Goal: Task Accomplishment & Management: Complete application form

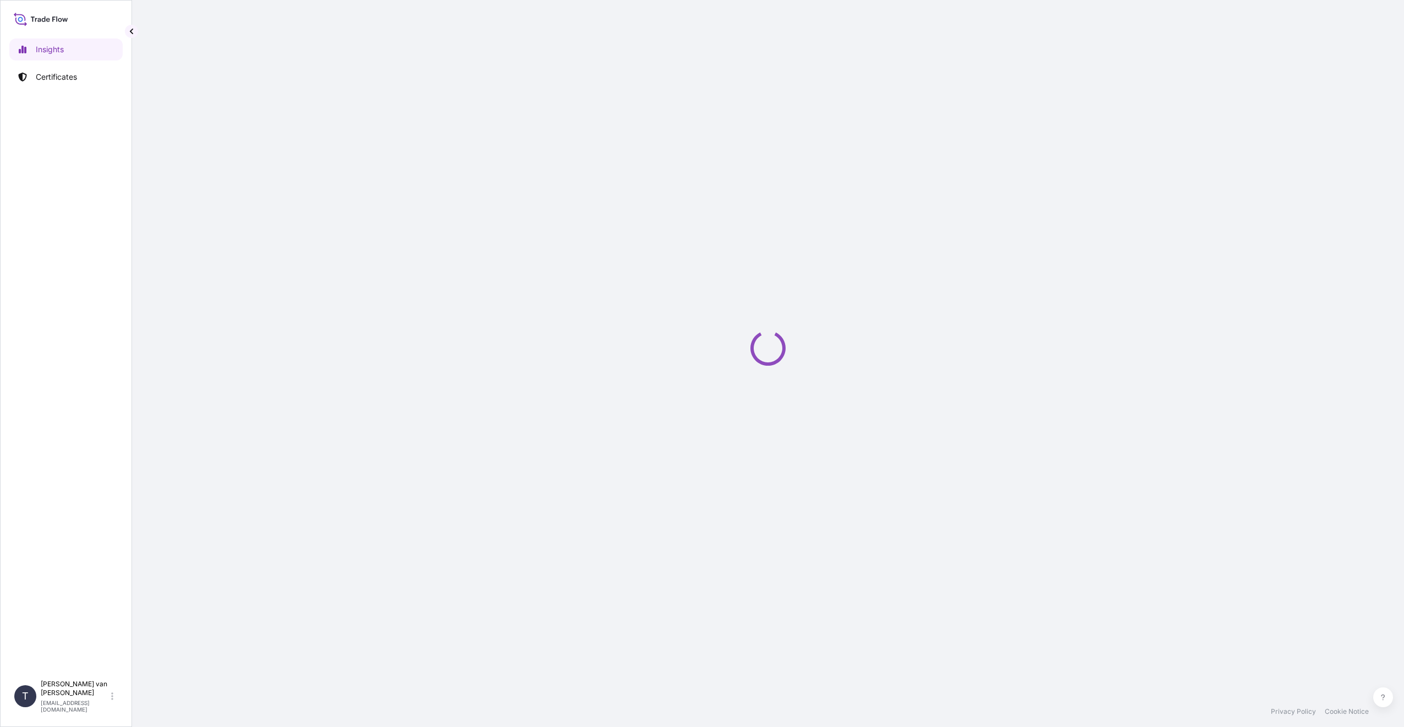
select select "2025"
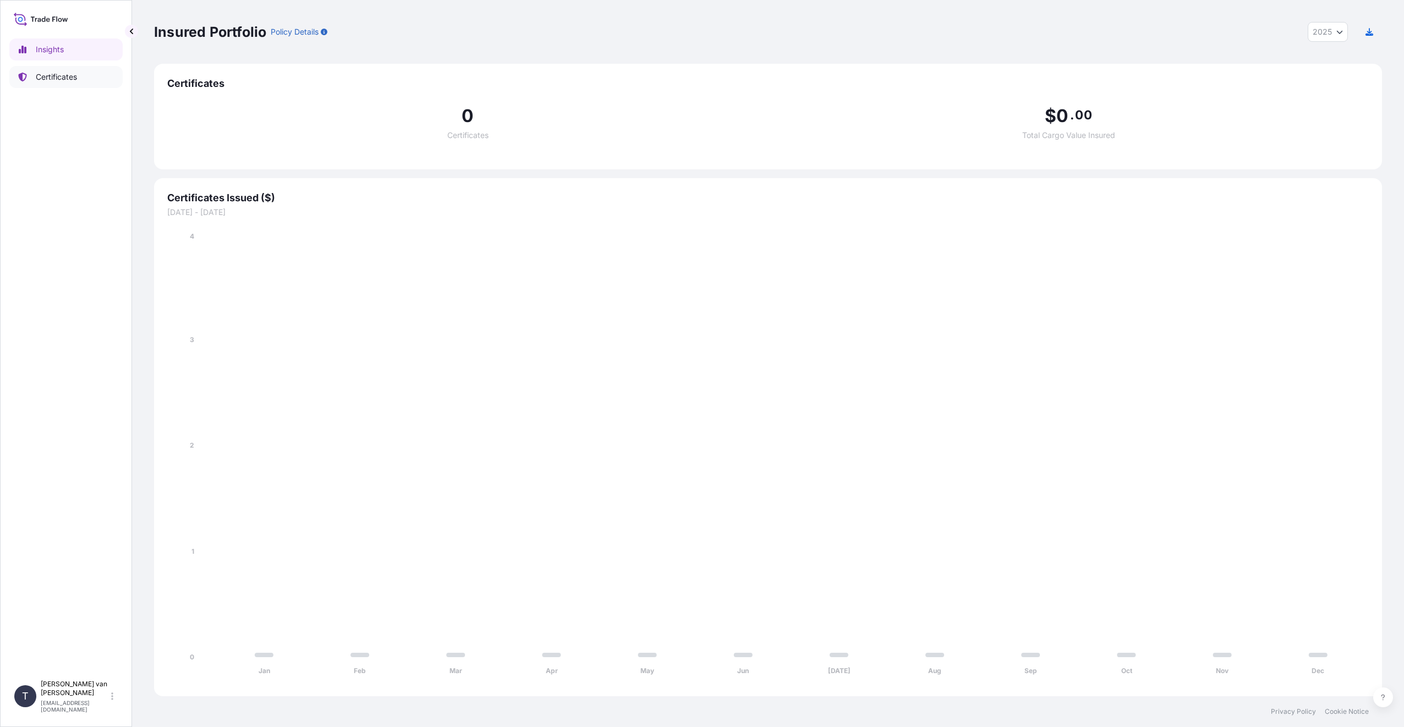
click at [69, 83] on link "Certificates" at bounding box center [65, 77] width 113 height 22
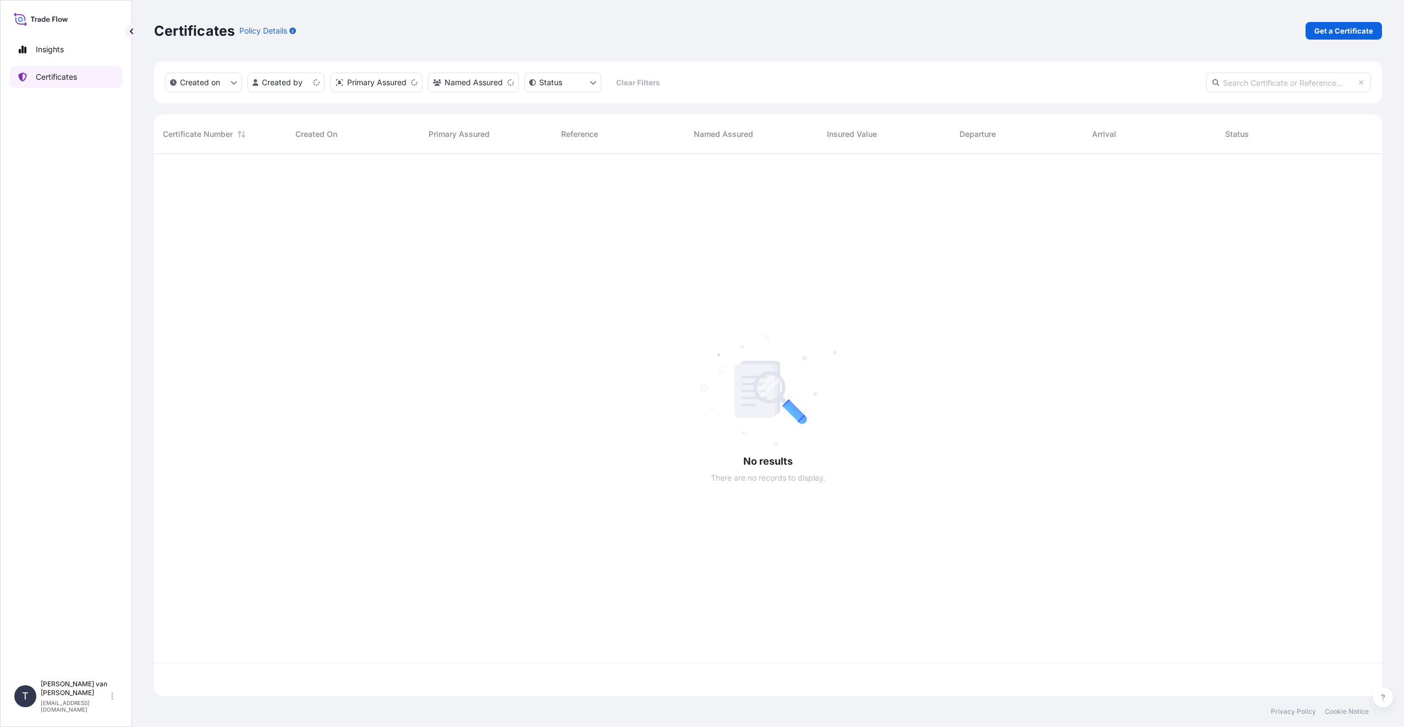
scroll to position [540, 1220]
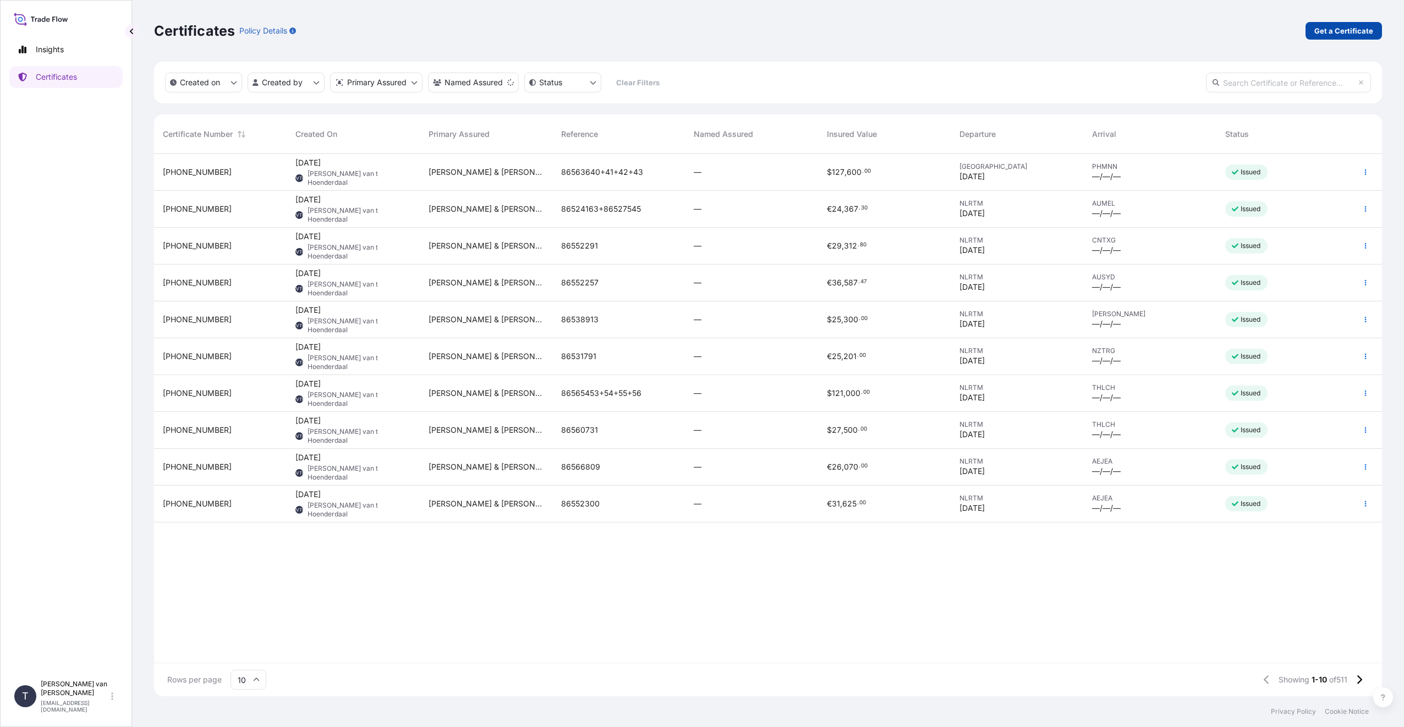
click at [1326, 33] on p "Get a Certificate" at bounding box center [1343, 30] width 59 height 11
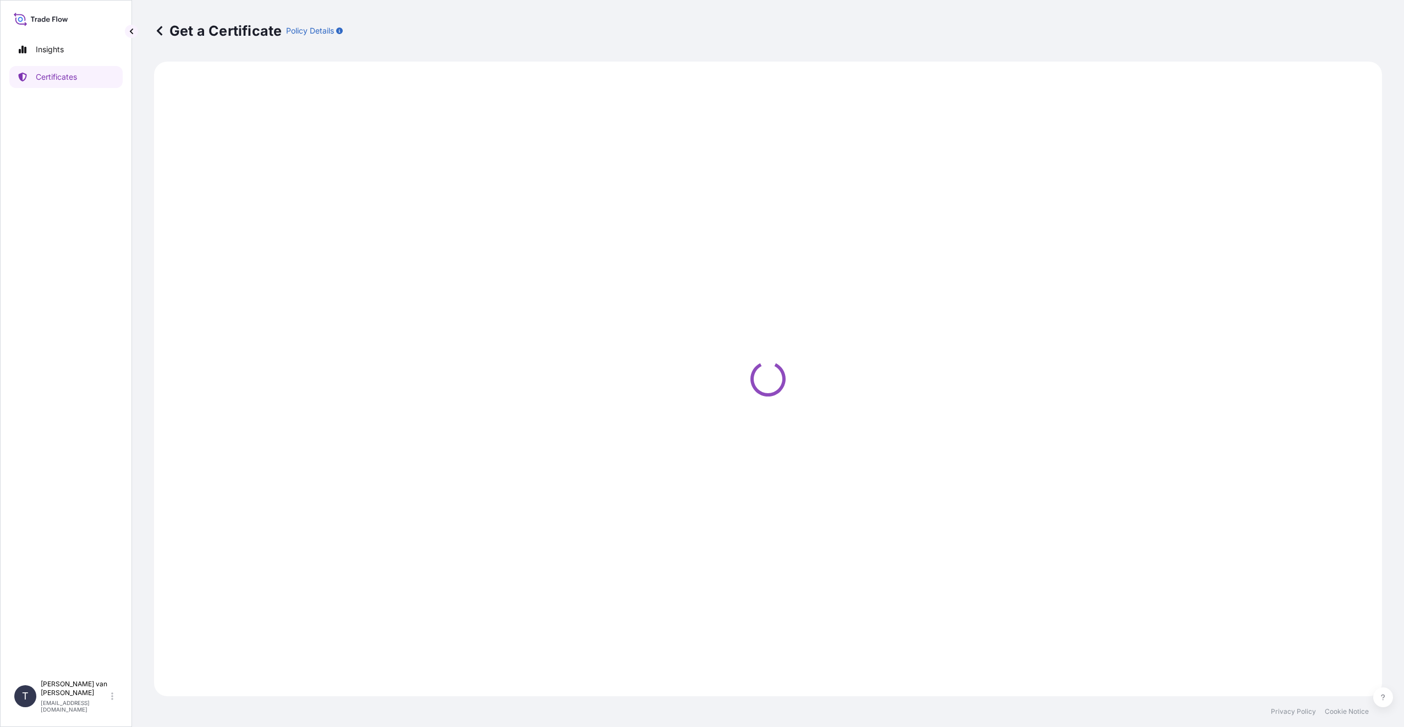
select select "Sea"
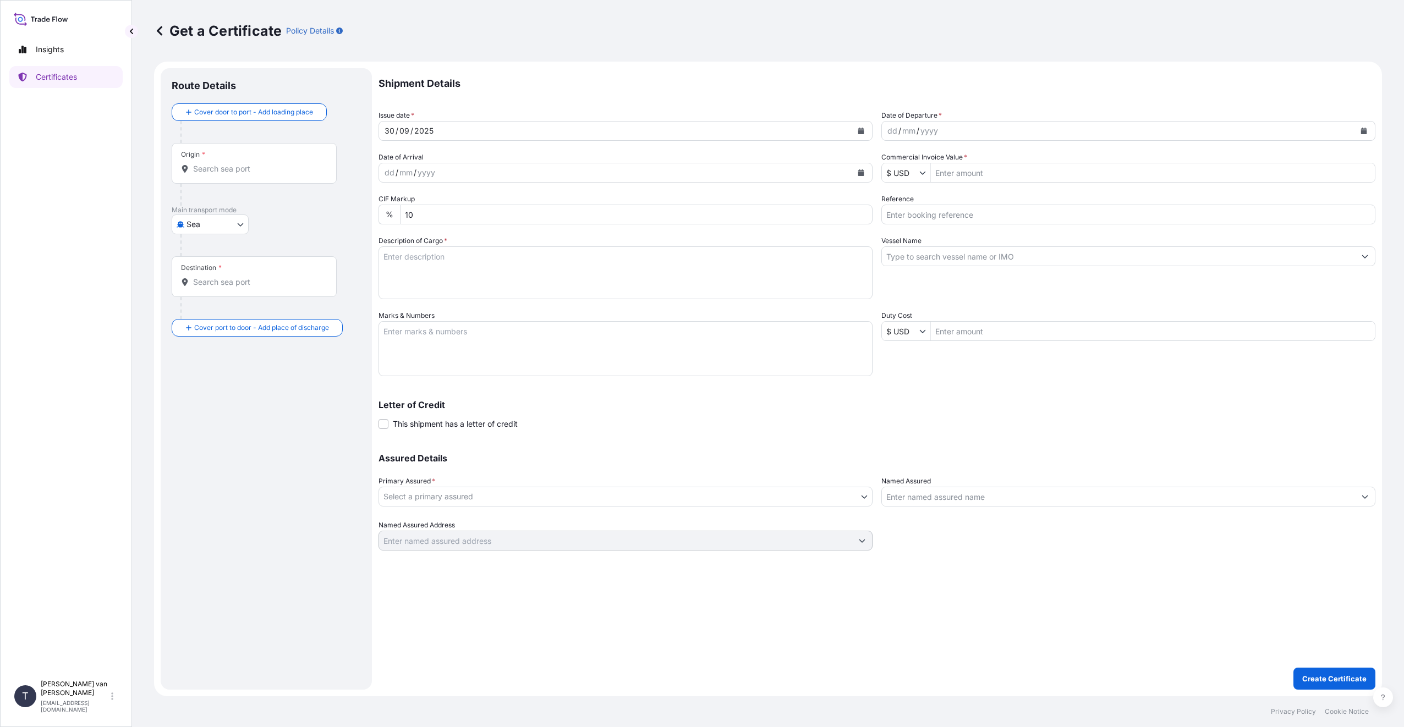
click at [223, 174] on input "Origin *" at bounding box center [258, 168] width 130 height 11
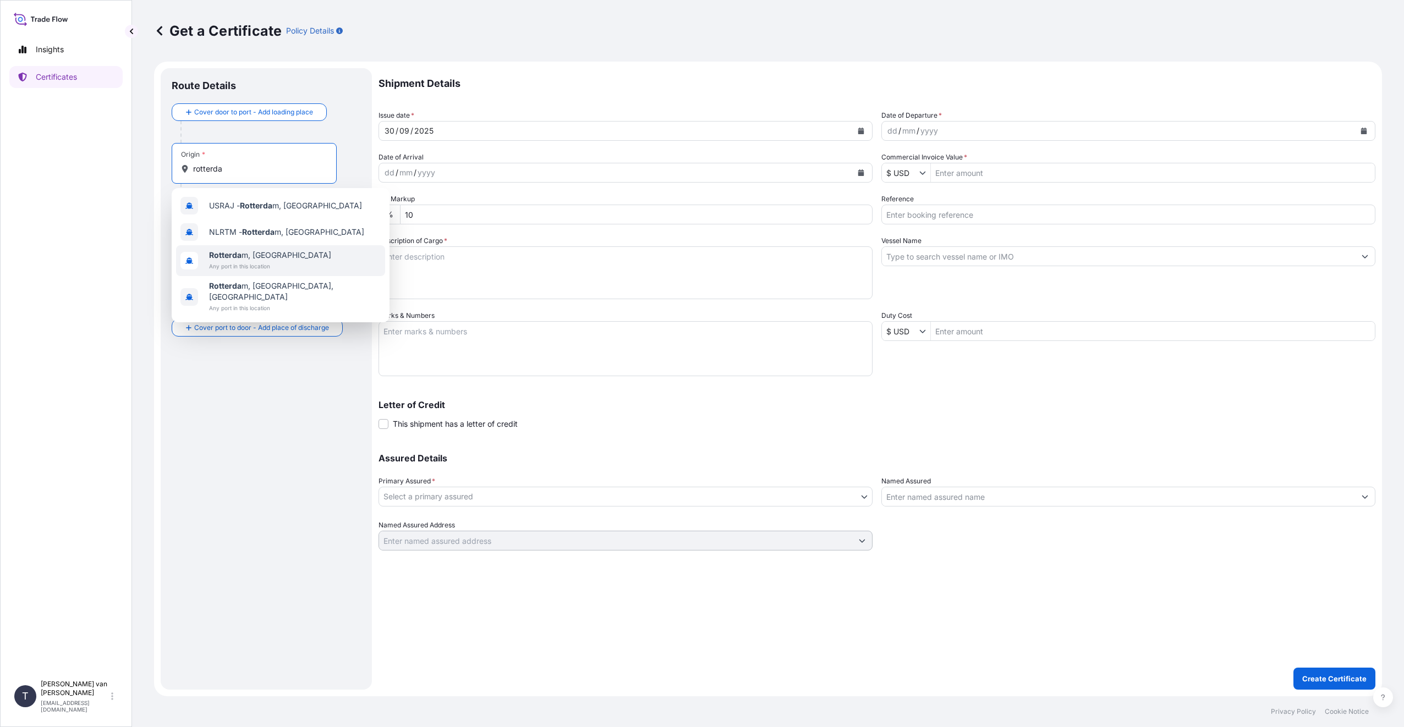
click at [288, 256] on span "Rotterda m, [GEOGRAPHIC_DATA]" at bounding box center [270, 255] width 122 height 11
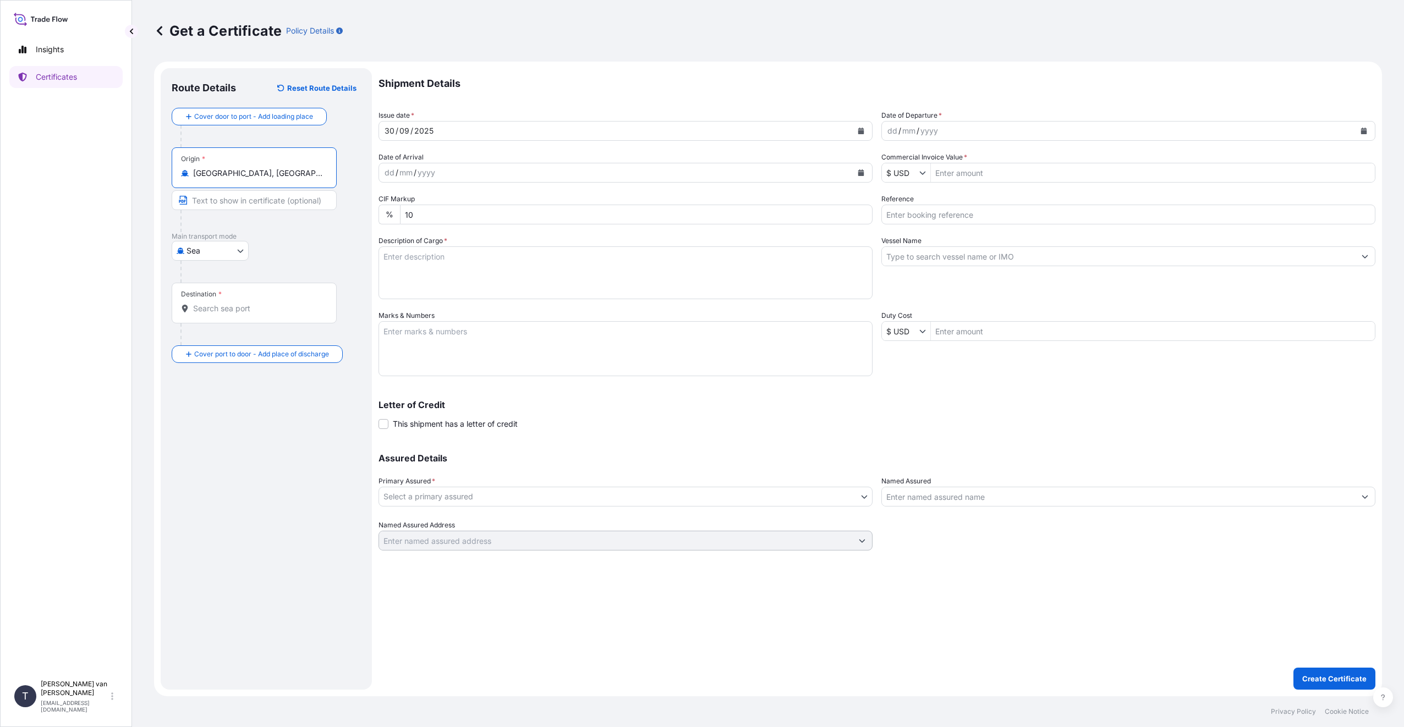
type input "[GEOGRAPHIC_DATA], [GEOGRAPHIC_DATA]"
click at [222, 312] on input "Destination *" at bounding box center [258, 308] width 130 height 11
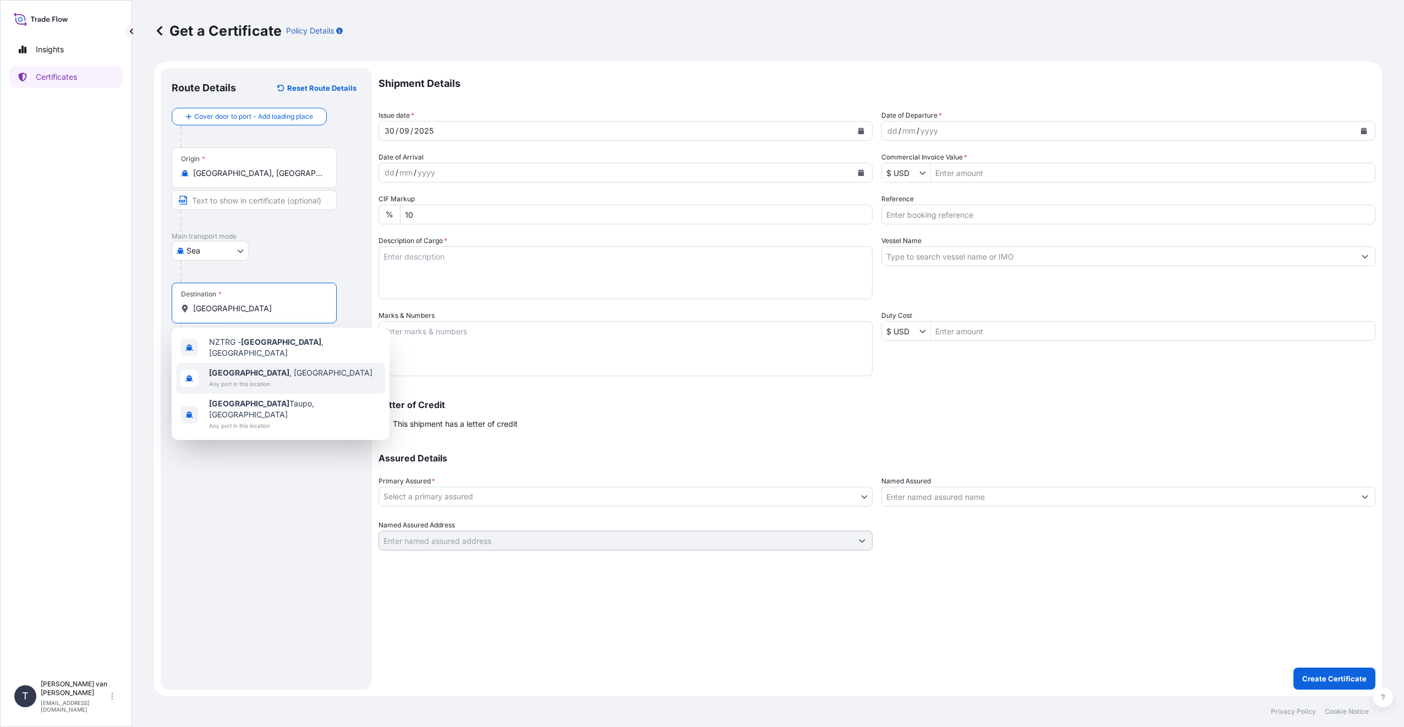
click at [272, 378] on span "Any port in this location" at bounding box center [290, 383] width 163 height 11
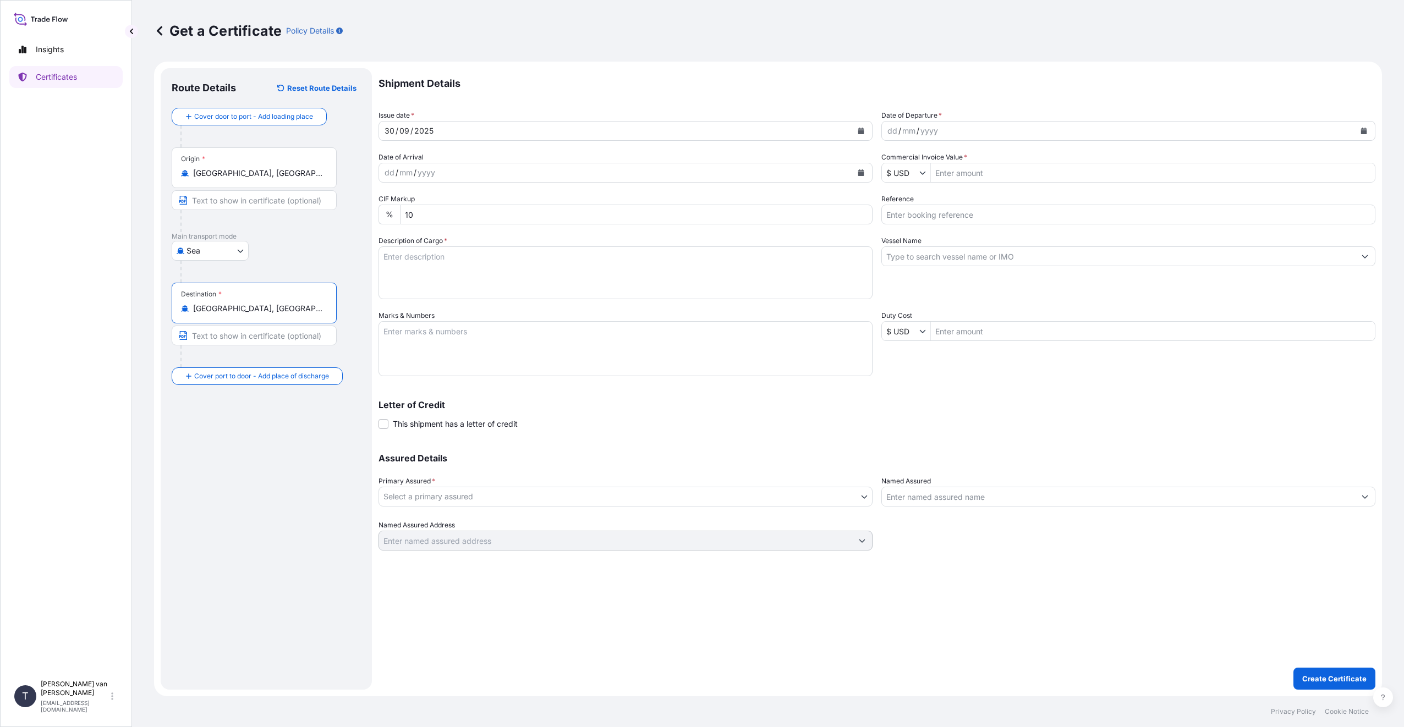
type input "[GEOGRAPHIC_DATA], [GEOGRAPHIC_DATA]"
click at [890, 132] on div "dd" at bounding box center [892, 130] width 12 height 13
click at [923, 172] on icon "Show suggestions" at bounding box center [922, 172] width 7 height 7
click at [912, 195] on div "€ EUR" at bounding box center [920, 199] width 72 height 20
type input "€ EUR"
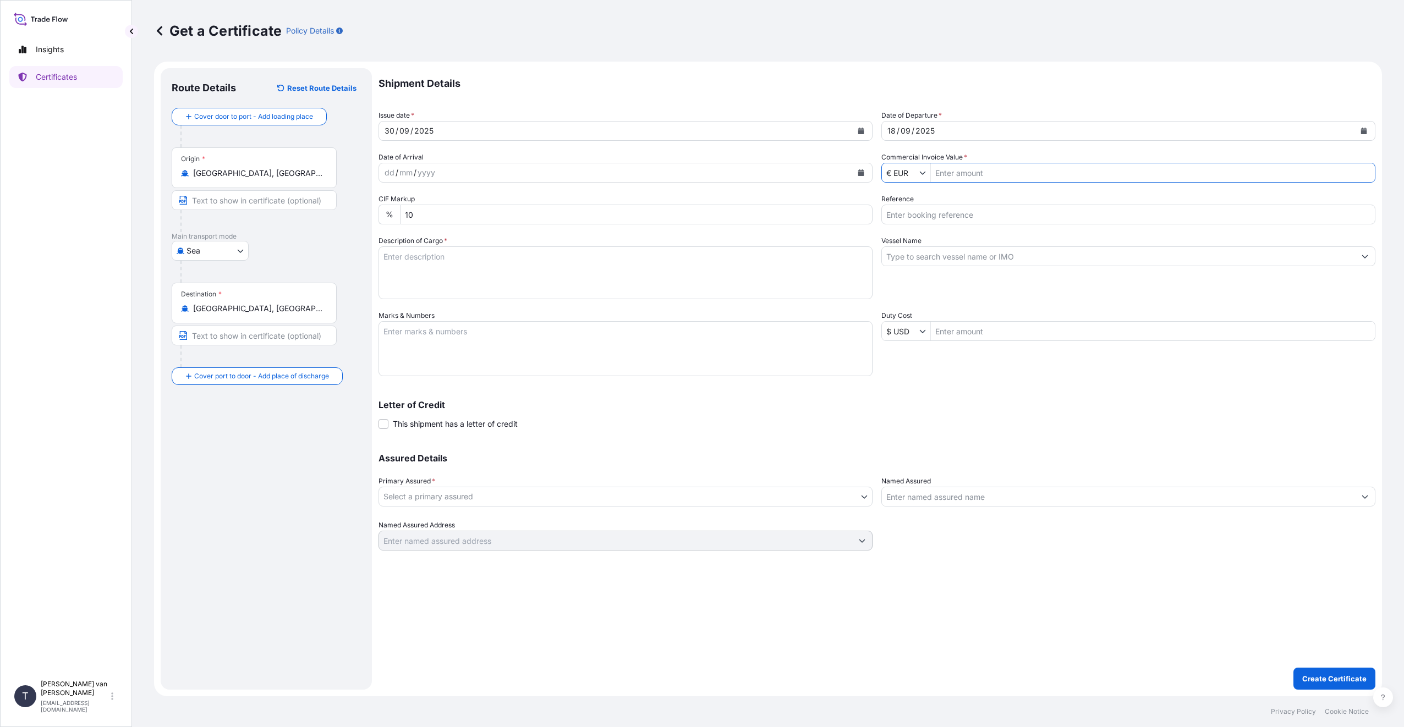
click at [1001, 174] on input "Commercial Invoice Value *" at bounding box center [1153, 173] width 444 height 20
type input "31,519.36"
click at [977, 217] on input "Reference" at bounding box center [1128, 215] width 494 height 20
type input "86522794+865534368"
click at [962, 260] on input "Vessel Name" at bounding box center [1118, 256] width 473 height 20
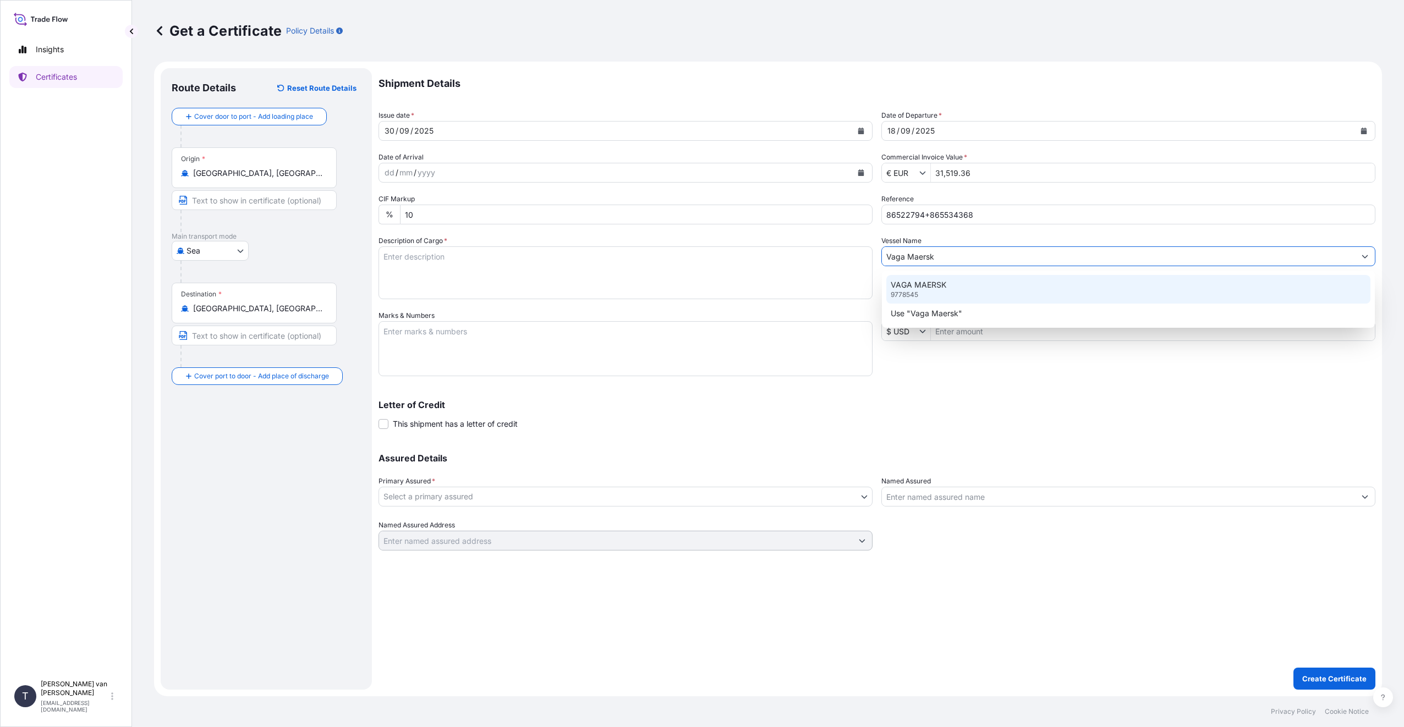
click at [958, 295] on div "VAGA MAERSK 9778545" at bounding box center [1128, 289] width 484 height 29
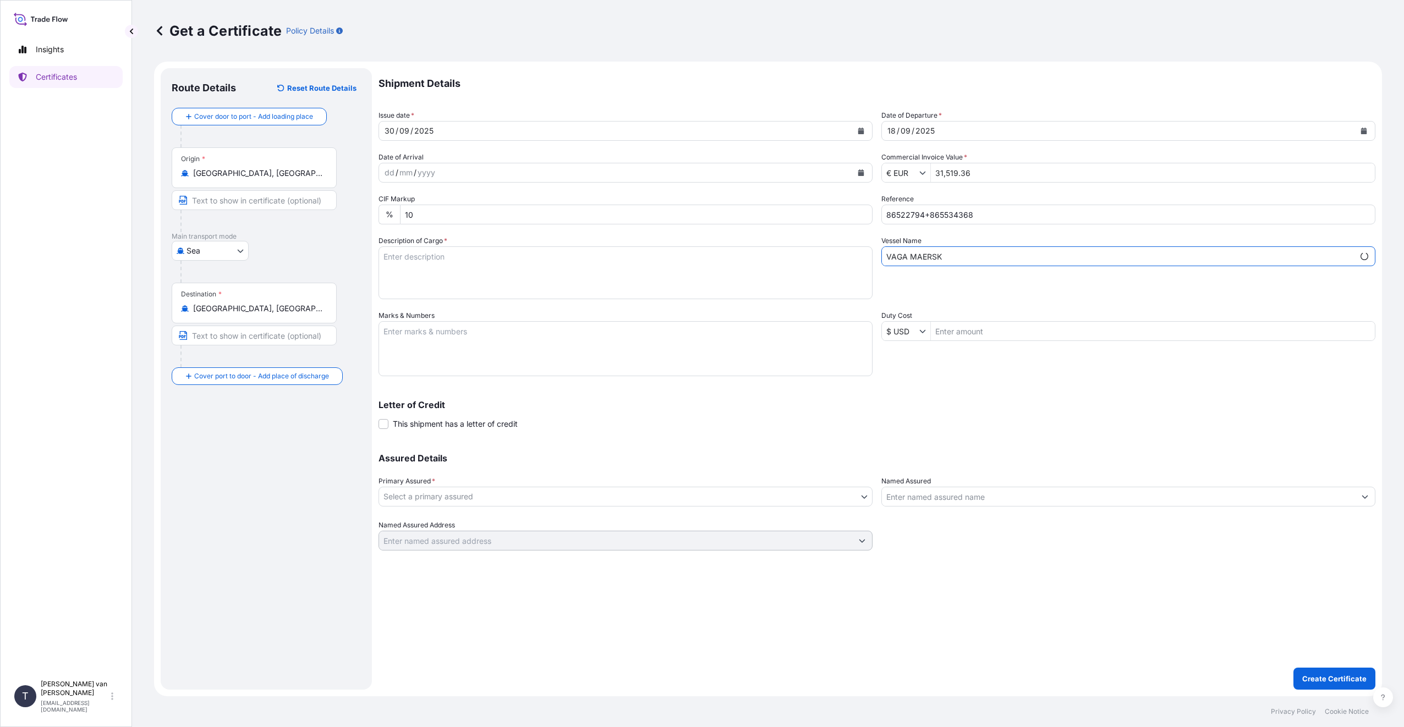
type input "VAGA MAERSK"
click at [465, 260] on textarea "Description of Cargo *" at bounding box center [625, 272] width 494 height 53
type textarea "1x 20ft container containing: 640 bags x 25 kg Claria Essential = 16000 kg net …"
click at [430, 340] on textarea "Marks & Numbers" at bounding box center [625, 348] width 494 height 55
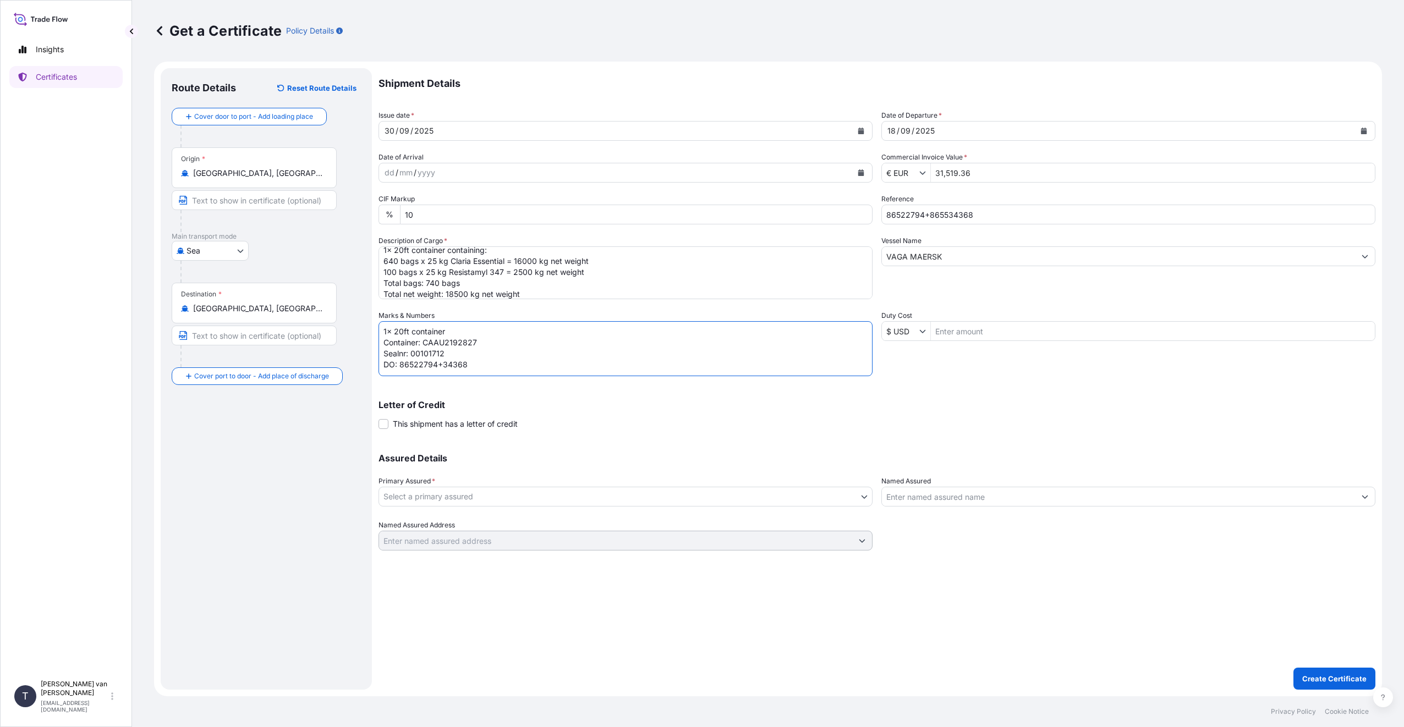
scroll to position [4, 0]
type textarea "1x 20ft container Container: CAAU2192827 Sealnr: 00101712 DO: 86522794+34368 PO…"
click at [667, 495] on body "Insights Certificates T [PERSON_NAME] van t Hoenderdaal [EMAIL_ADDRESS][DOMAIN_…" at bounding box center [702, 363] width 1404 height 727
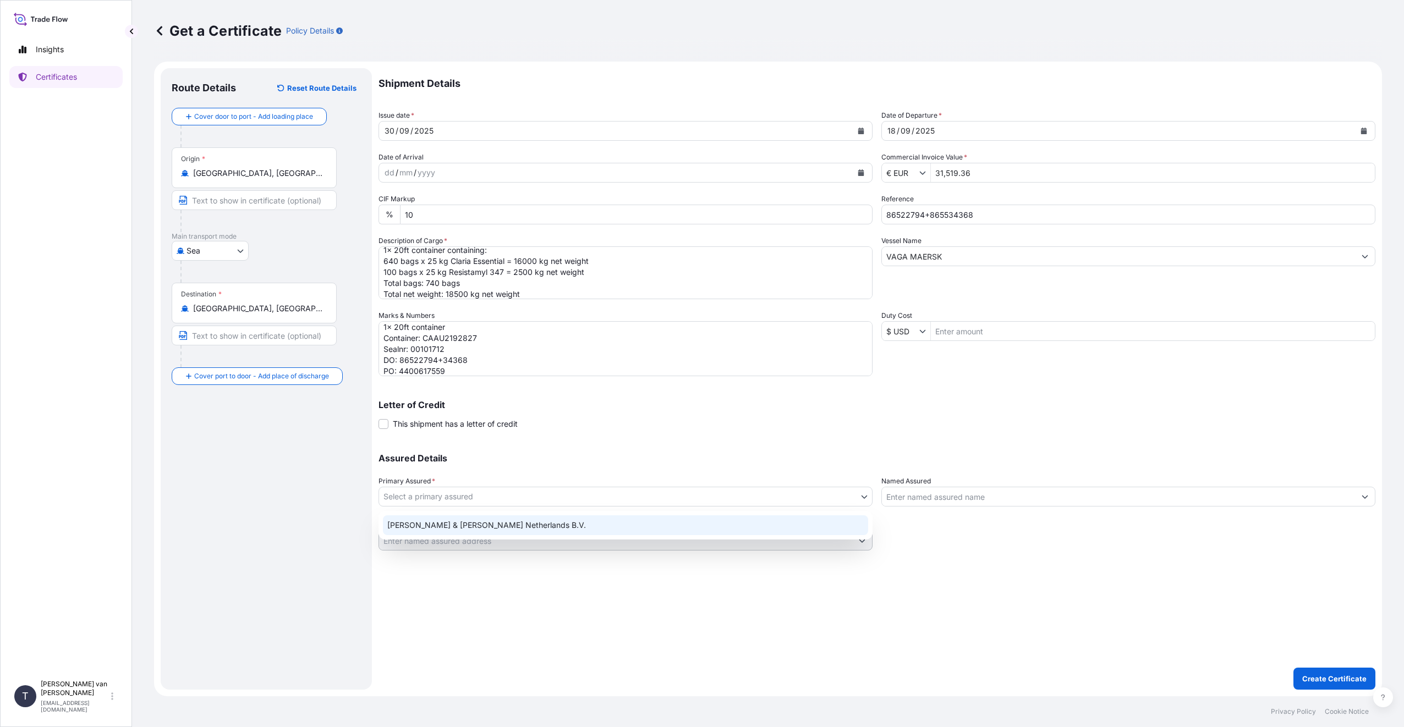
click at [634, 525] on div "[PERSON_NAME] & [PERSON_NAME] Netherlands B.V." at bounding box center [625, 525] width 485 height 20
select select "31666"
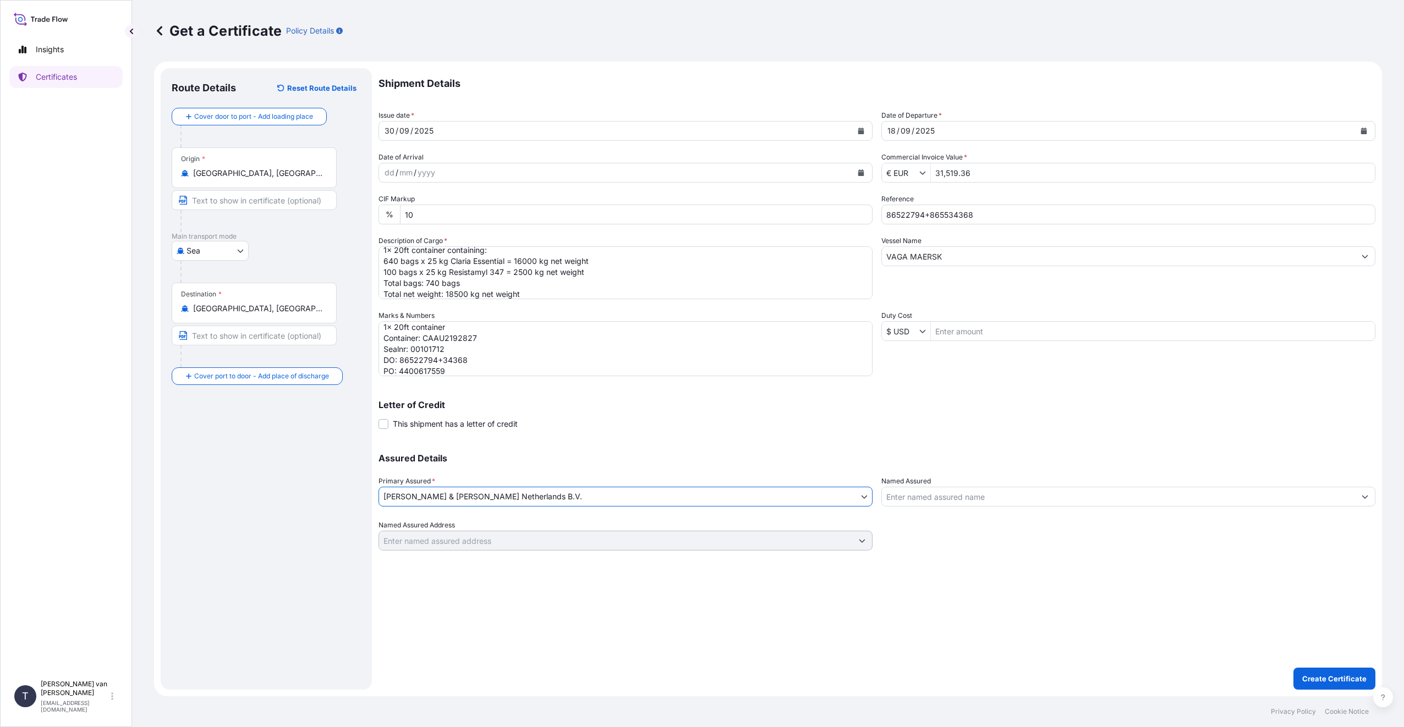
click at [1335, 675] on p "Create Certificate" at bounding box center [1334, 678] width 64 height 11
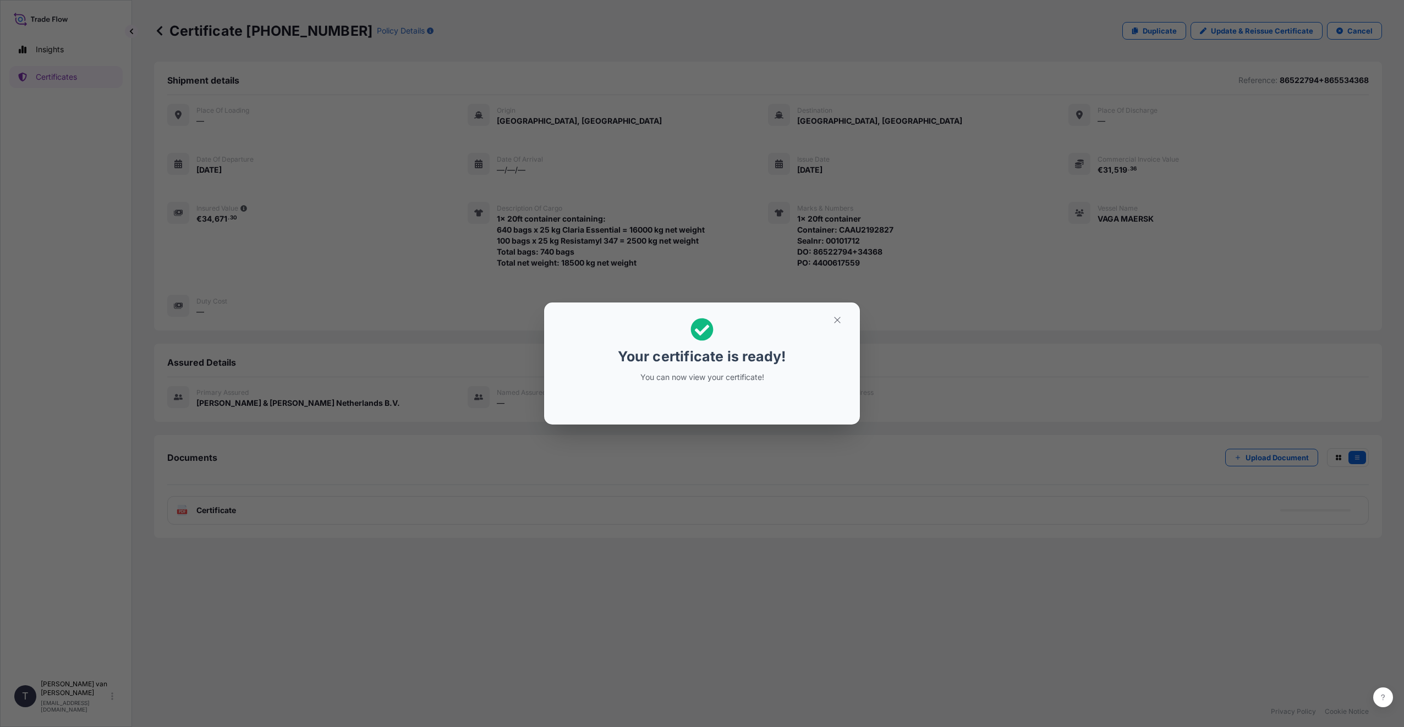
click at [352, 506] on div "Your certificate is ready! You can now view your certificate!" at bounding box center [702, 363] width 1404 height 727
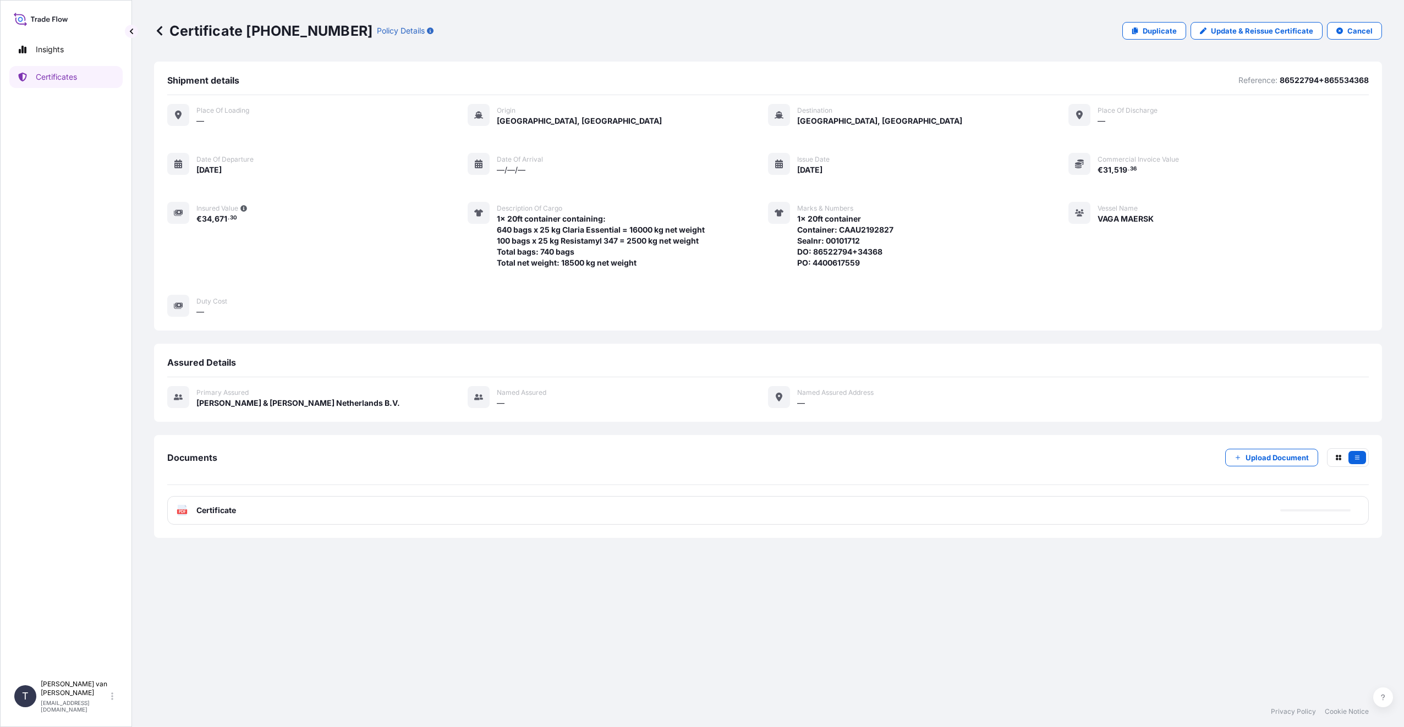
click at [238, 515] on div "PDF Certificate" at bounding box center [768, 510] width 1202 height 29
click at [234, 511] on span "Certificate" at bounding box center [216, 510] width 40 height 11
click at [240, 511] on div "PDF Certificate" at bounding box center [768, 510] width 1202 height 29
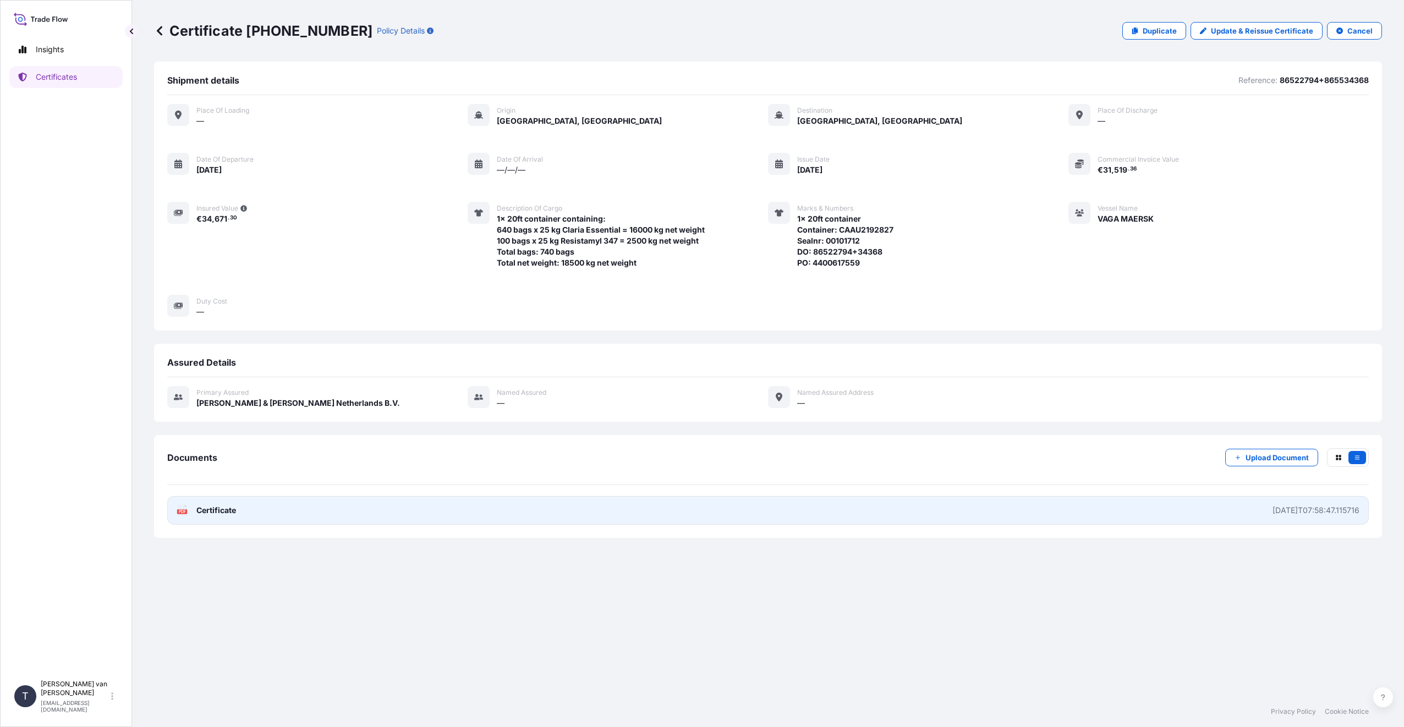
click at [287, 506] on link "PDF Certificate [DATE]T07:58:47.115716" at bounding box center [768, 510] width 1202 height 29
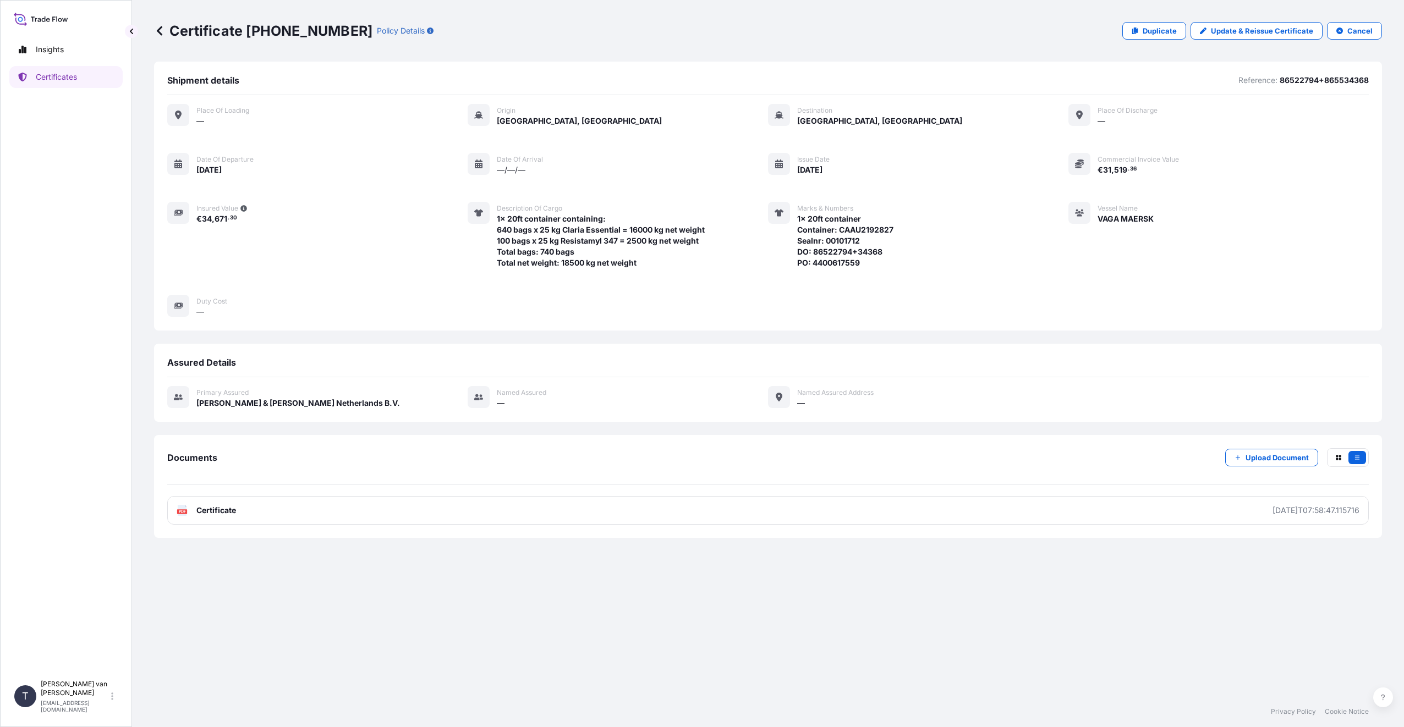
click at [1224, 143] on div "Place of Loading — Origin [GEOGRAPHIC_DATA], [GEOGRAPHIC_DATA] Destination [GEO…" at bounding box center [768, 210] width 1202 height 213
click at [1283, 243] on div "Place of Loading — Origin [GEOGRAPHIC_DATA], [GEOGRAPHIC_DATA] Destination [GEO…" at bounding box center [768, 210] width 1202 height 213
click at [815, 688] on div "Shipment details Reference: 86522794+865534368 Place of Loading — Origin [GEOGR…" at bounding box center [768, 379] width 1228 height 635
